Goal: Browse casually

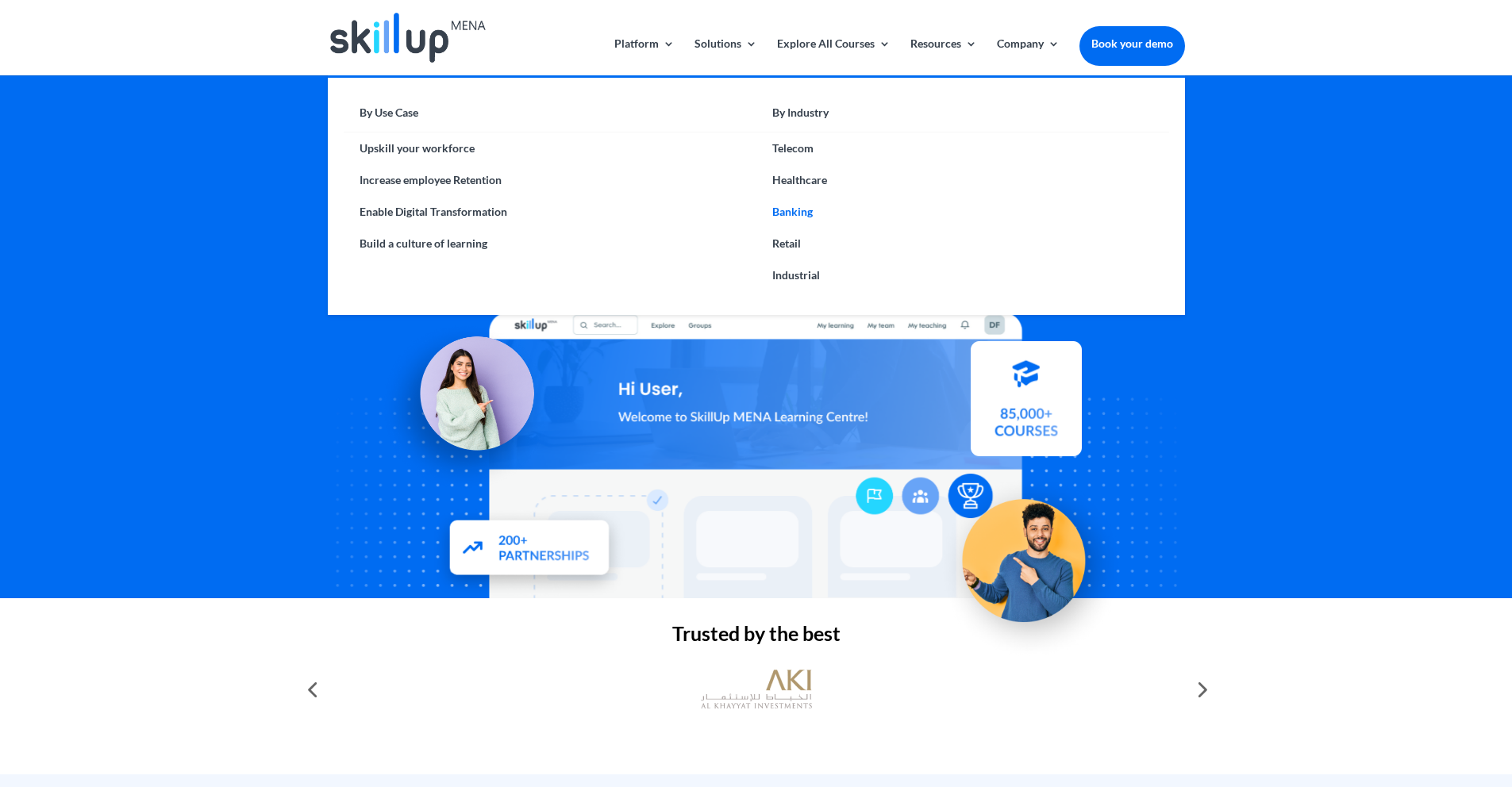
click at [800, 210] on link "Banking" at bounding box center [963, 211] width 413 height 32
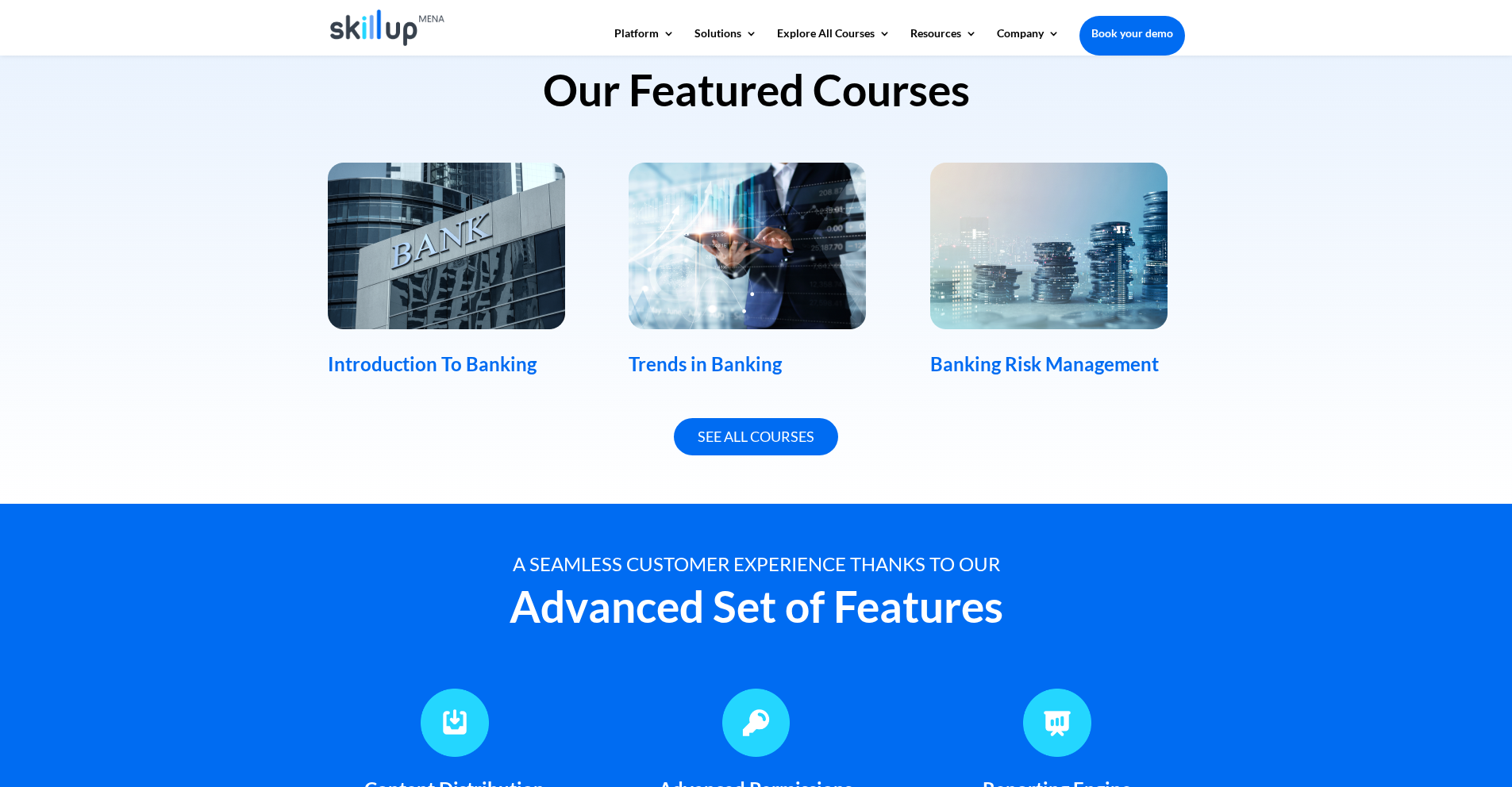
scroll to position [1026, 0]
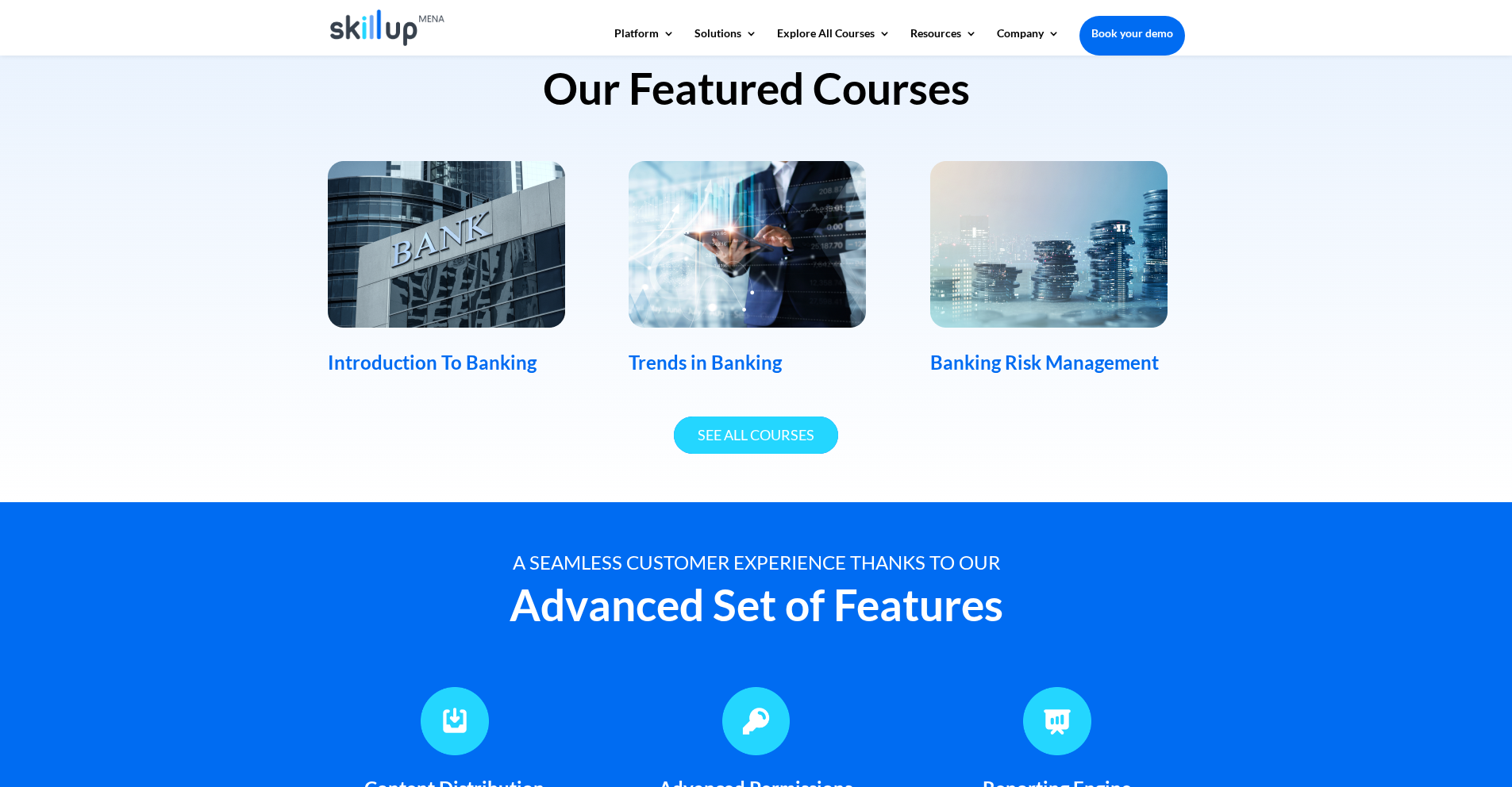
click at [725, 446] on link "See All Courses" at bounding box center [756, 435] width 164 height 37
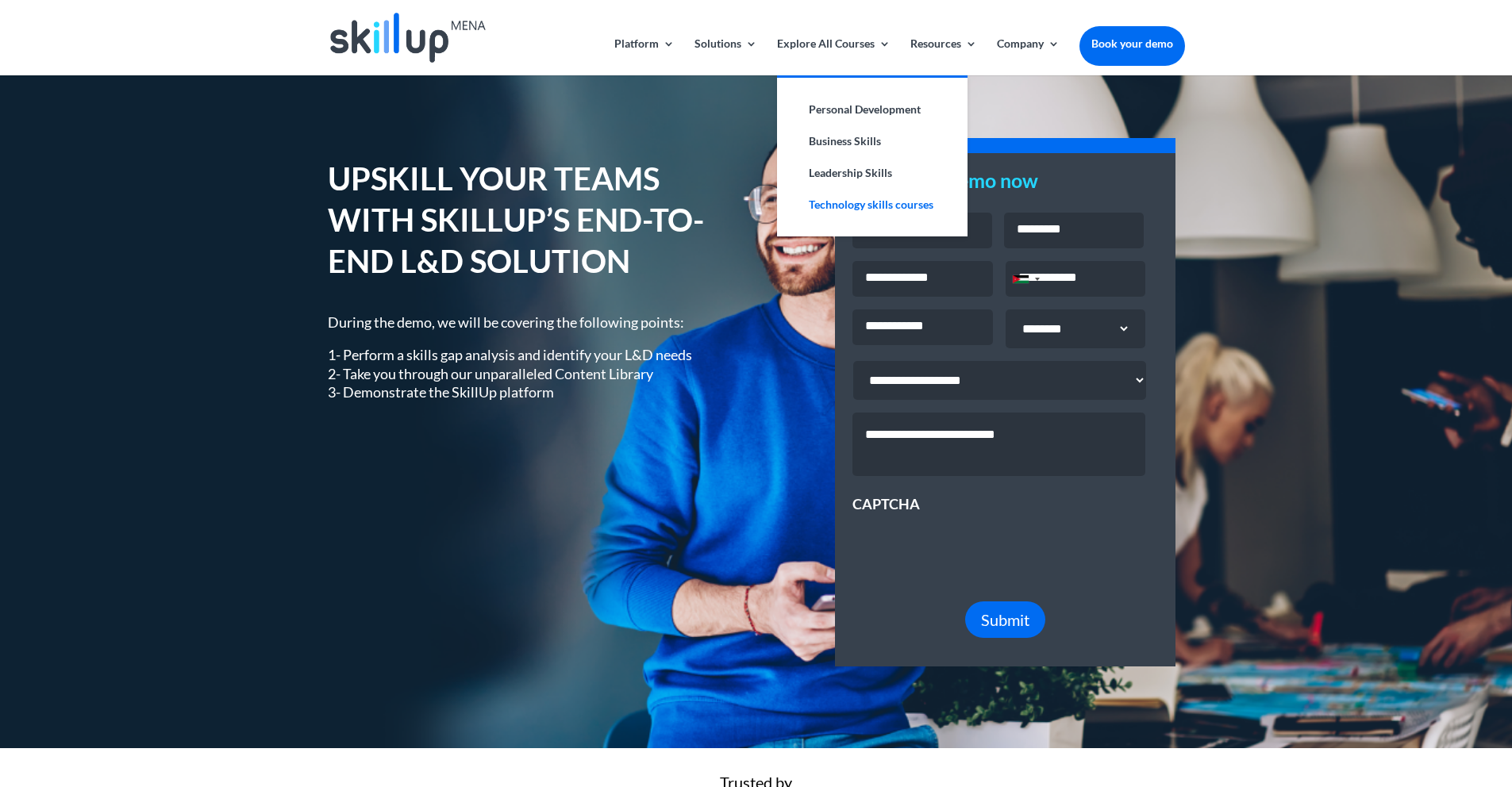
click at [842, 204] on link "Technology skills courses" at bounding box center [872, 205] width 158 height 32
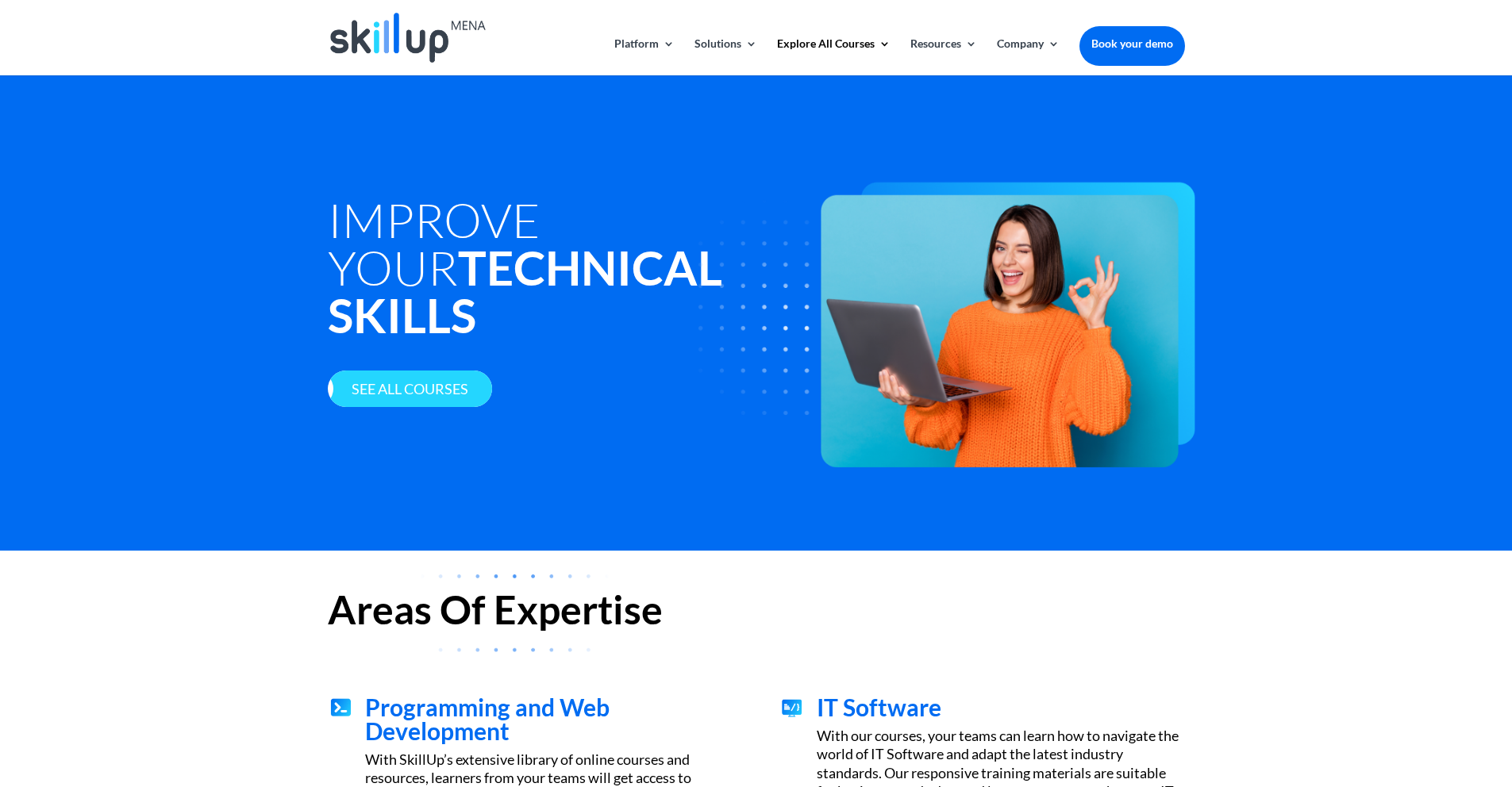
click at [435, 391] on link "See all courses" at bounding box center [410, 389] width 164 height 37
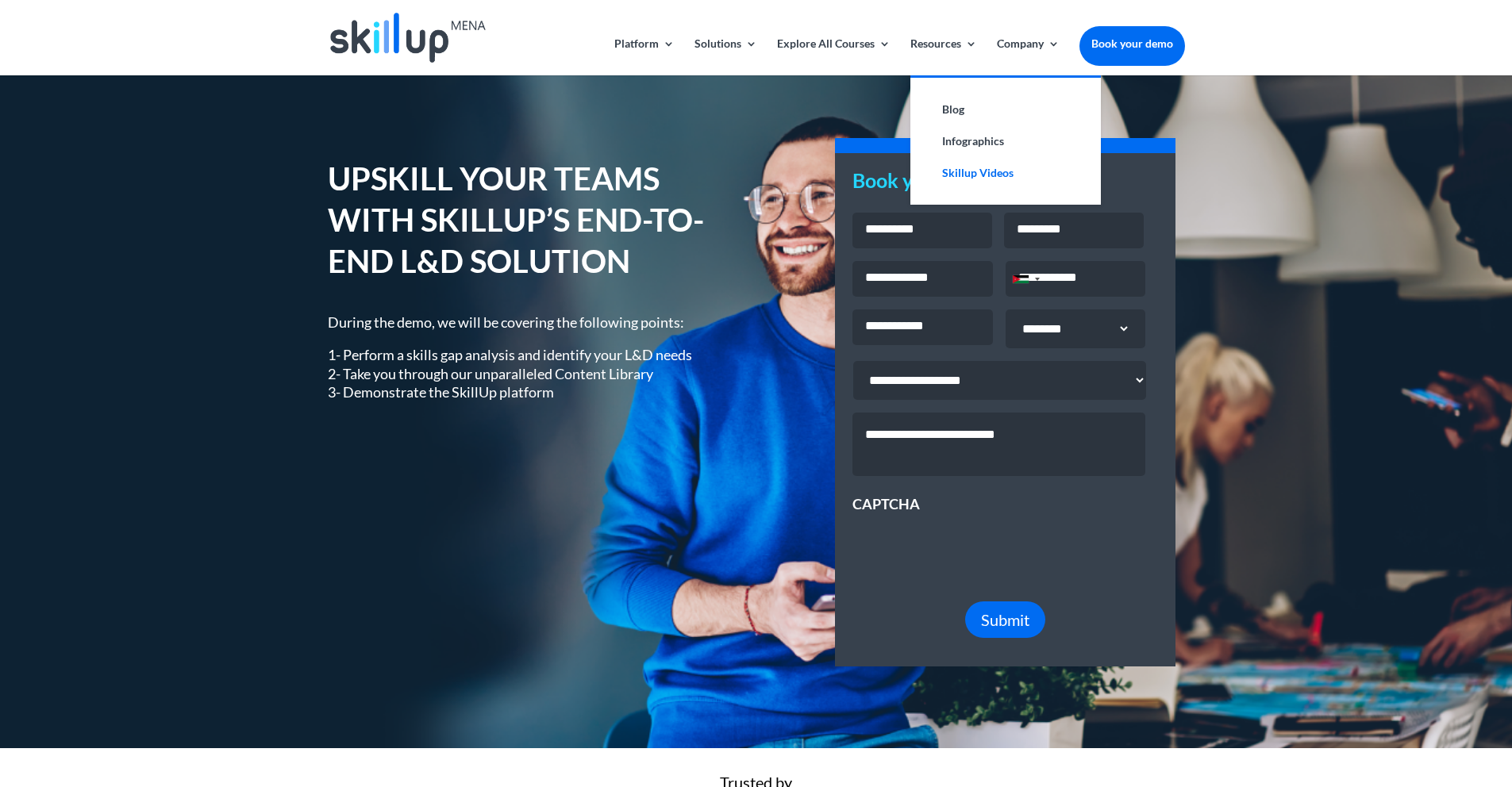
click at [960, 177] on link "Skillup Videos" at bounding box center [1005, 172] width 158 height 32
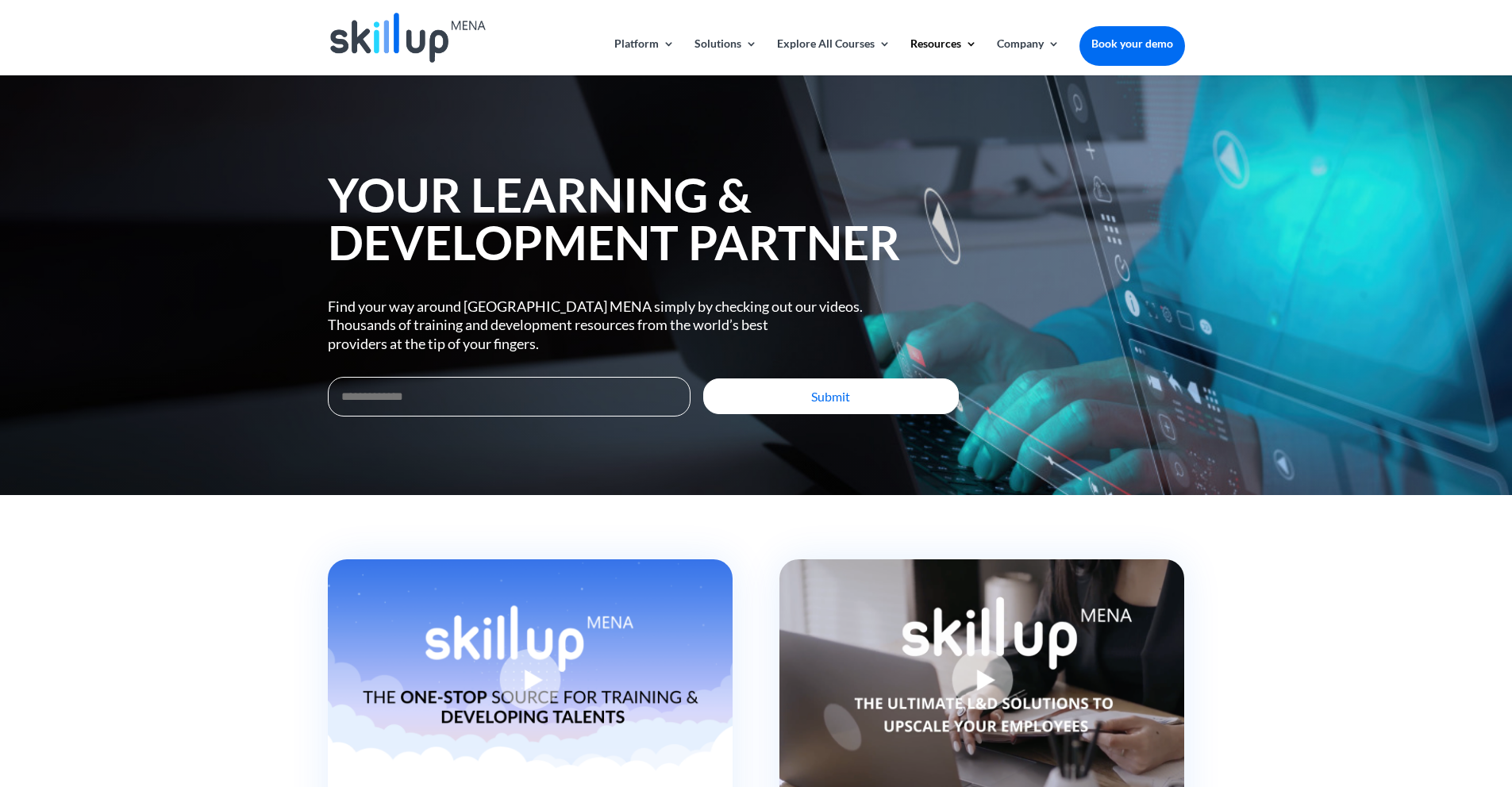
scroll to position [3, 0]
